Goal: Find specific fact: Find specific fact

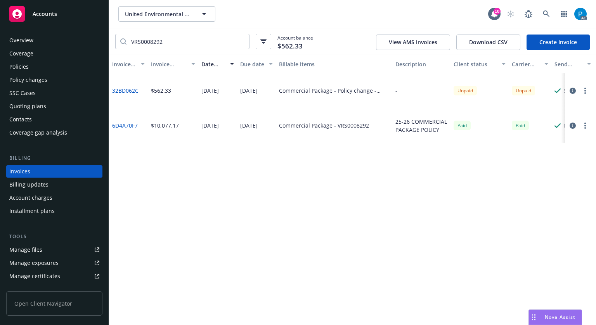
click at [70, 18] on div "Accounts" at bounding box center [54, 14] width 90 height 16
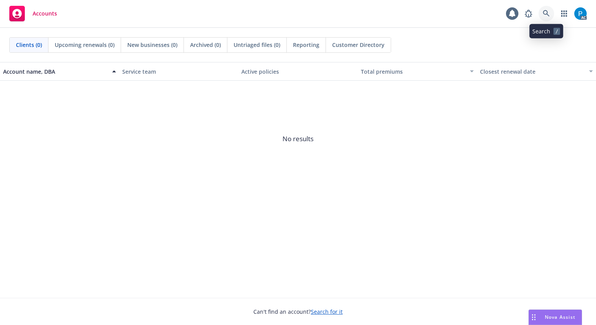
click at [546, 15] on icon at bounding box center [546, 13] width 7 height 7
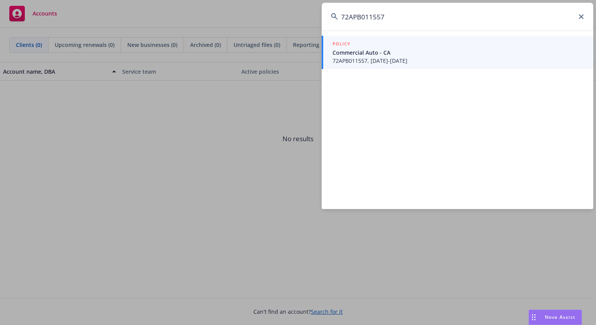
type input "72APB011557"
click at [379, 54] on span "Commercial Auto - CA" at bounding box center [458, 53] width 251 height 8
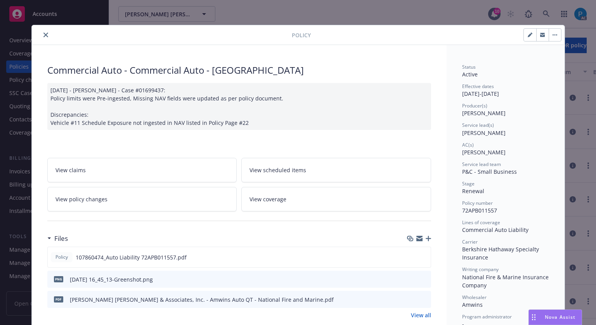
drag, startPoint x: 42, startPoint y: 36, endPoint x: 43, endPoint y: 27, distance: 9.9
click at [43, 36] on icon "close" at bounding box center [45, 35] width 5 height 5
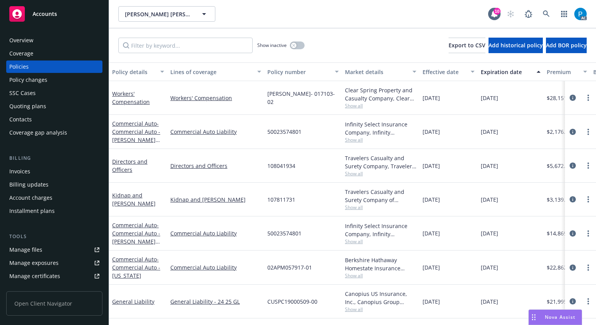
click at [51, 17] on span "Accounts" at bounding box center [45, 14] width 24 height 6
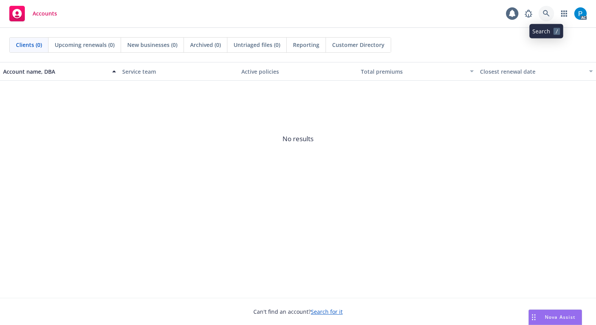
click at [545, 12] on icon at bounding box center [546, 13] width 7 height 7
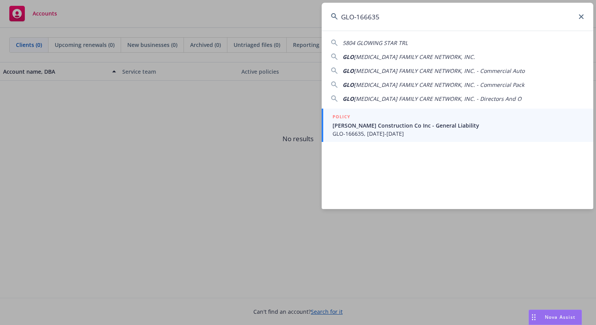
type input "GLO-166635"
click at [394, 118] on div "POLICY" at bounding box center [458, 117] width 251 height 9
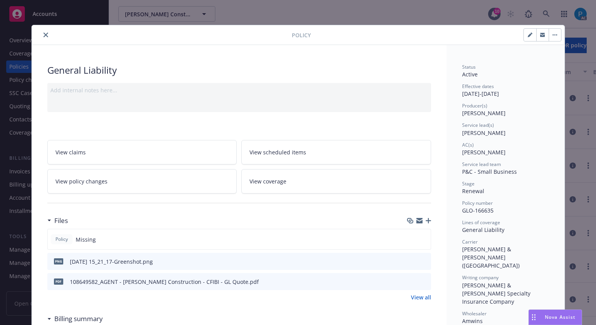
click at [43, 35] on icon "close" at bounding box center [45, 35] width 5 height 5
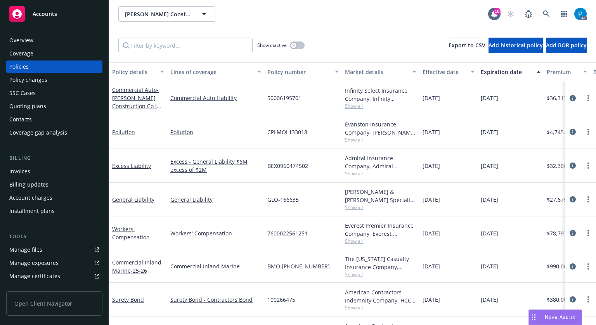
click at [24, 172] on div "Invoices" at bounding box center [19, 171] width 21 height 12
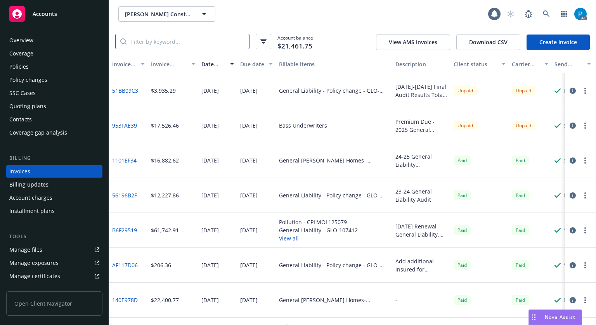
click at [195, 42] on input "search" at bounding box center [188, 41] width 123 height 15
paste input "GLO-166635"
type input "GLO-166635"
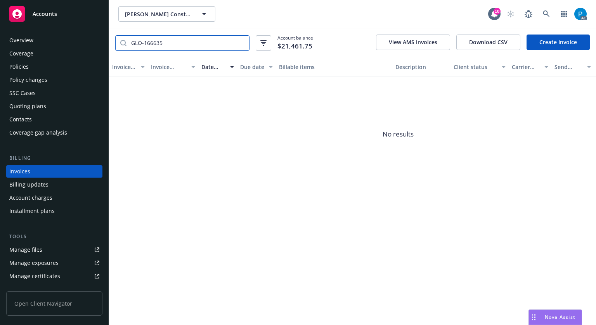
click at [241, 45] on input "GLO-166635" at bounding box center [188, 43] width 123 height 15
click at [242, 42] on input "GLO-166635" at bounding box center [188, 43] width 123 height 15
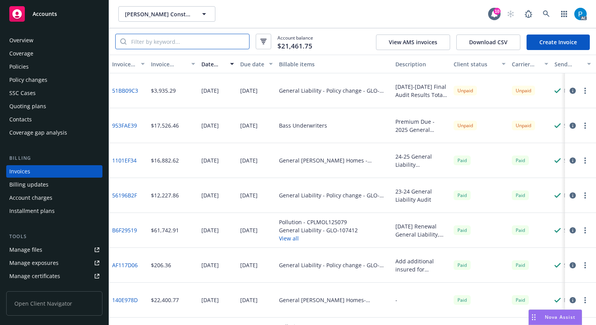
click at [165, 40] on input "search" at bounding box center [188, 41] width 123 height 15
paste input "BEX0960474502"
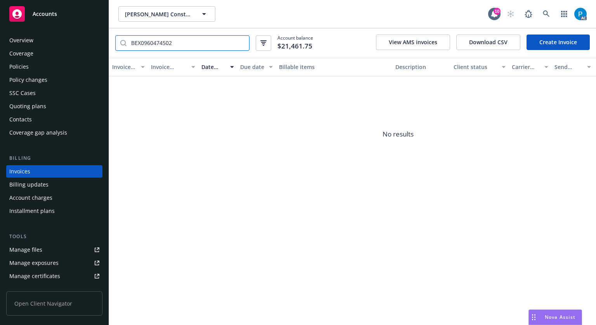
type input "BEX0960474502"
click at [72, 18] on div "Accounts" at bounding box center [54, 14] width 90 height 16
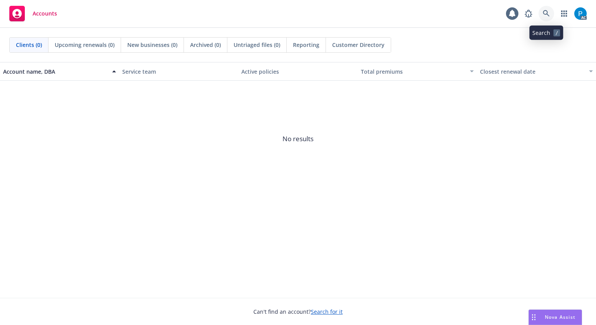
click at [539, 11] on link at bounding box center [547, 14] width 16 height 16
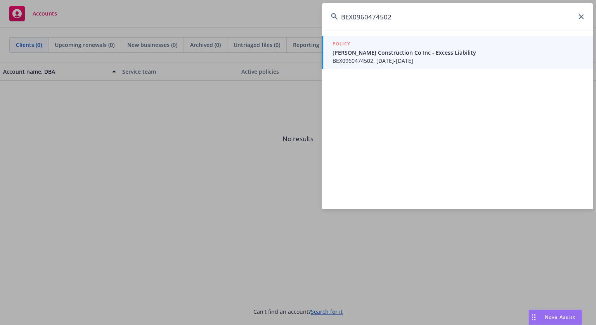
type input "BEX0960474502"
click at [366, 54] on span "[PERSON_NAME] Construction Co Inc - Excess Liability" at bounding box center [458, 53] width 251 height 8
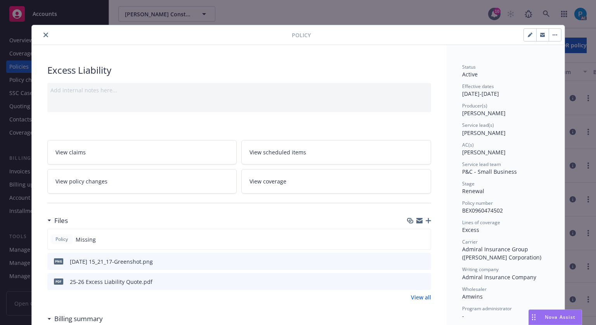
click at [43, 34] on icon "close" at bounding box center [45, 35] width 5 height 5
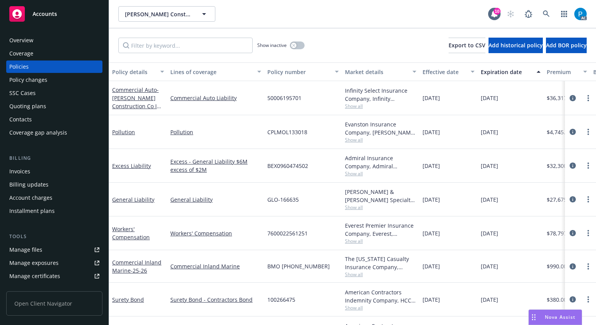
click at [27, 173] on div "Invoices" at bounding box center [19, 171] width 21 height 12
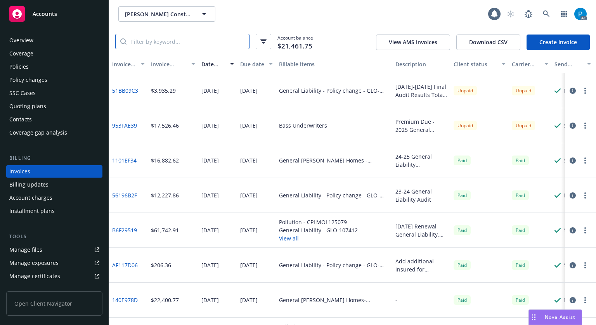
click at [165, 40] on input "search" at bounding box center [188, 41] width 123 height 15
paste input "BEX0960474502"
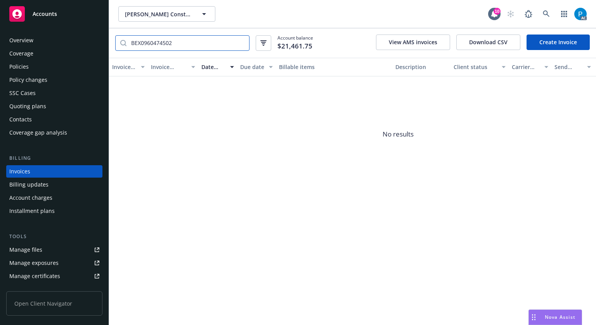
type input "BEX0960474502"
click at [54, 23] on link "Accounts" at bounding box center [54, 14] width 96 height 22
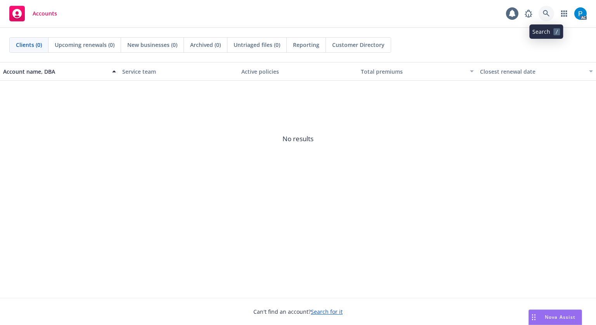
click at [545, 13] on icon at bounding box center [546, 13] width 7 height 7
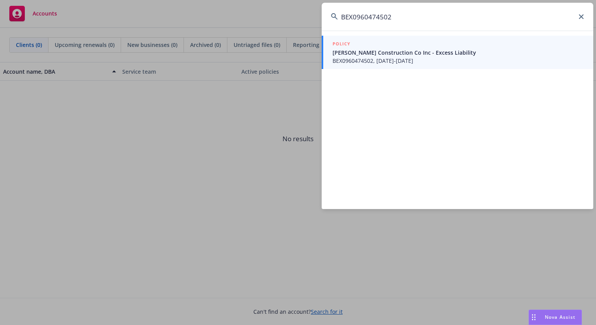
type input "BEX0960474502"
click at [432, 61] on span "BEX0960474502, [DATE]-[DATE]" at bounding box center [458, 61] width 251 height 8
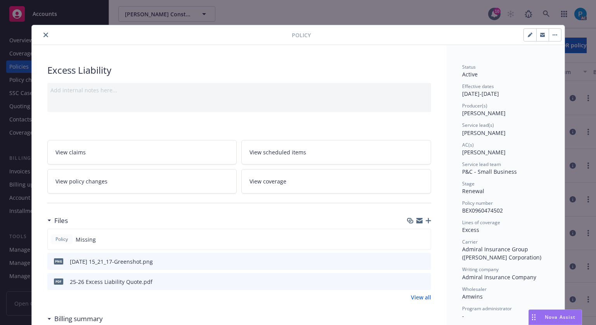
scroll to position [23, 0]
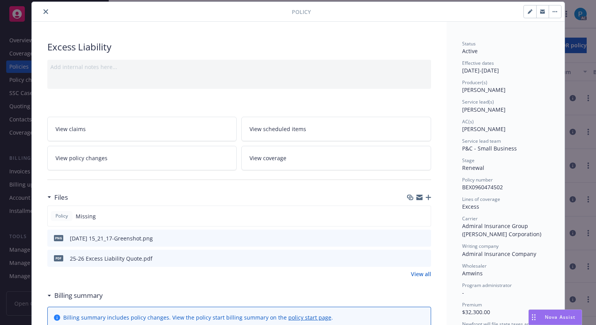
click at [45, 9] on button "close" at bounding box center [45, 11] width 9 height 9
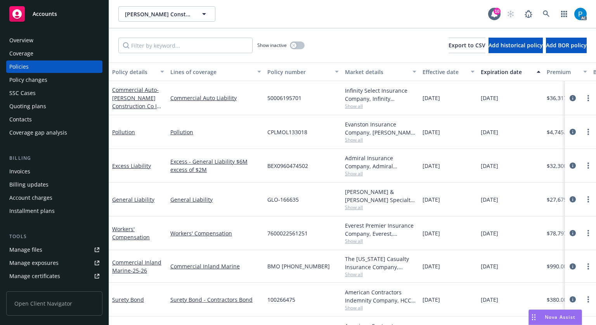
click at [48, 11] on span "Accounts" at bounding box center [45, 14] width 24 height 6
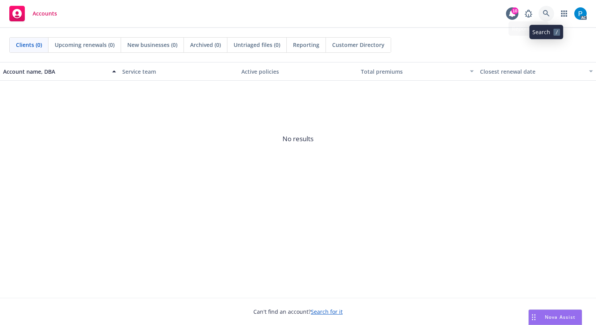
click at [544, 12] on icon at bounding box center [546, 13] width 7 height 7
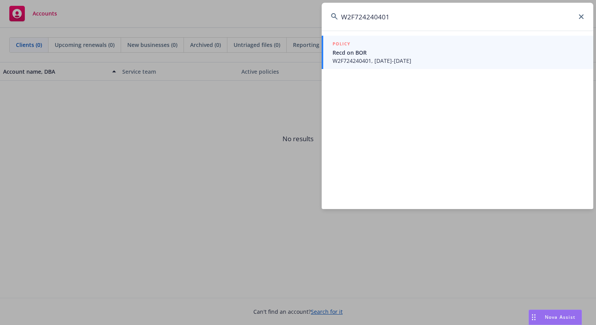
type input "W2F724240401"
click at [409, 54] on span "Recd on BOR" at bounding box center [458, 53] width 251 height 8
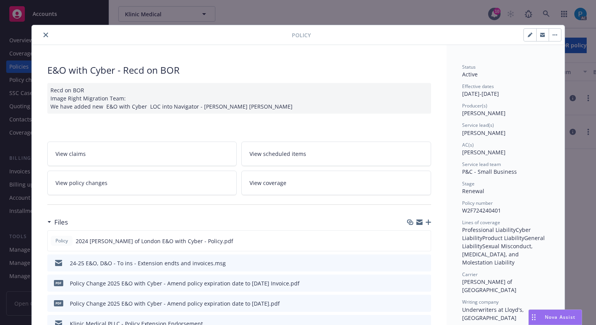
click at [43, 35] on icon "close" at bounding box center [45, 35] width 5 height 5
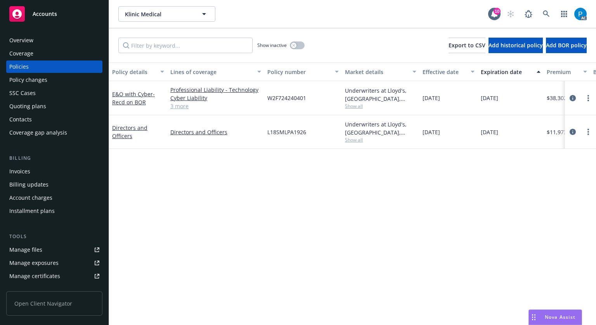
click at [33, 174] on div "Invoices" at bounding box center [54, 171] width 90 height 12
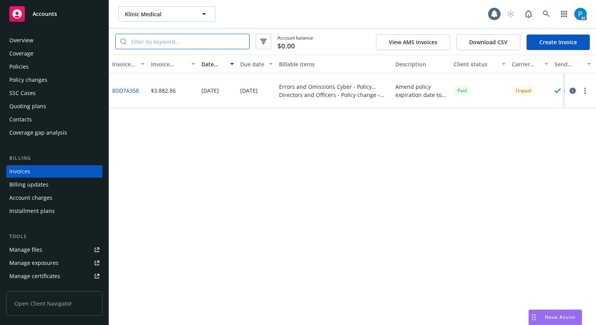
click at [176, 40] on input "search" at bounding box center [188, 41] width 123 height 15
paste input "W2F724240401"
type input "W2F724240401"
click at [572, 92] on icon "button" at bounding box center [573, 91] width 6 height 6
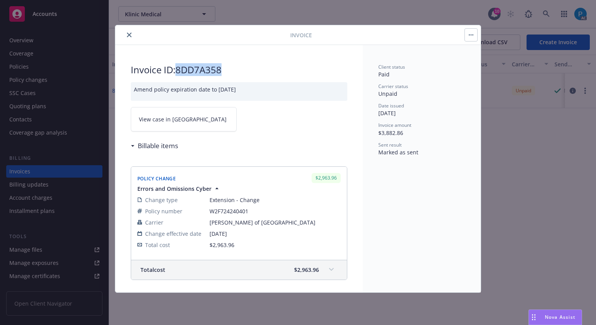
drag, startPoint x: 222, startPoint y: 68, endPoint x: 179, endPoint y: 66, distance: 43.1
click at [179, 66] on h2 "Invoice ID: 8DD7A358" at bounding box center [239, 70] width 217 height 12
copy h2 "8DD7A358"
